Goal: Find specific page/section: Find specific page/section

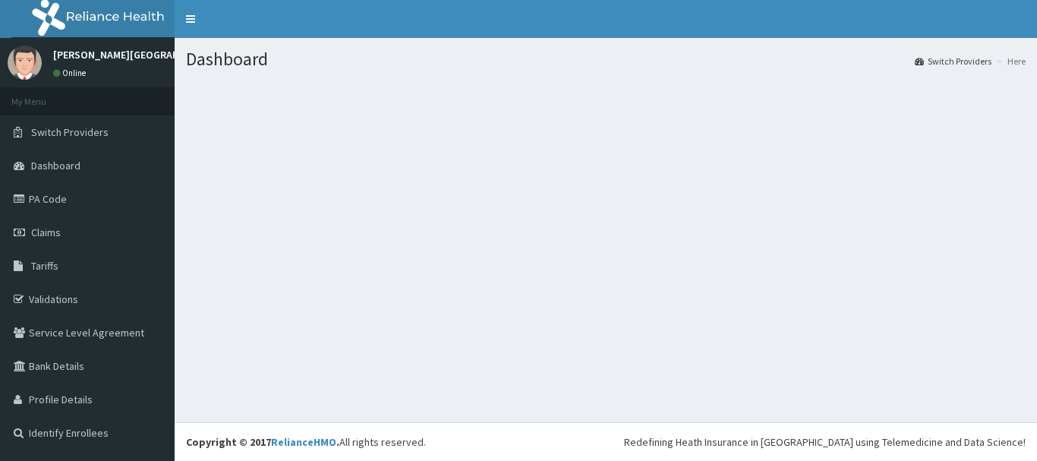
click at [640, 148] on section at bounding box center [606, 164] width 862 height 190
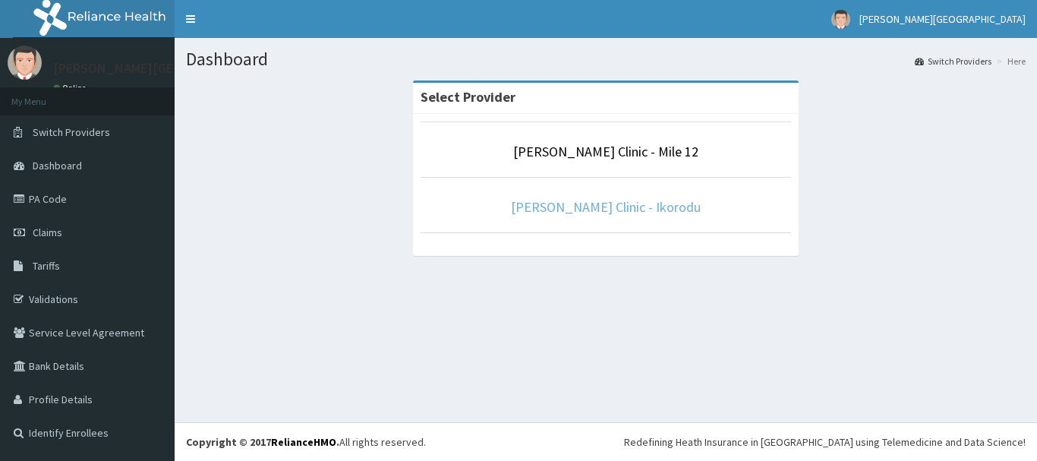
click at [616, 206] on link "[PERSON_NAME] Clinic - Ikorodu" at bounding box center [606, 206] width 190 height 17
